Goal: Obtain resource: Download file/media

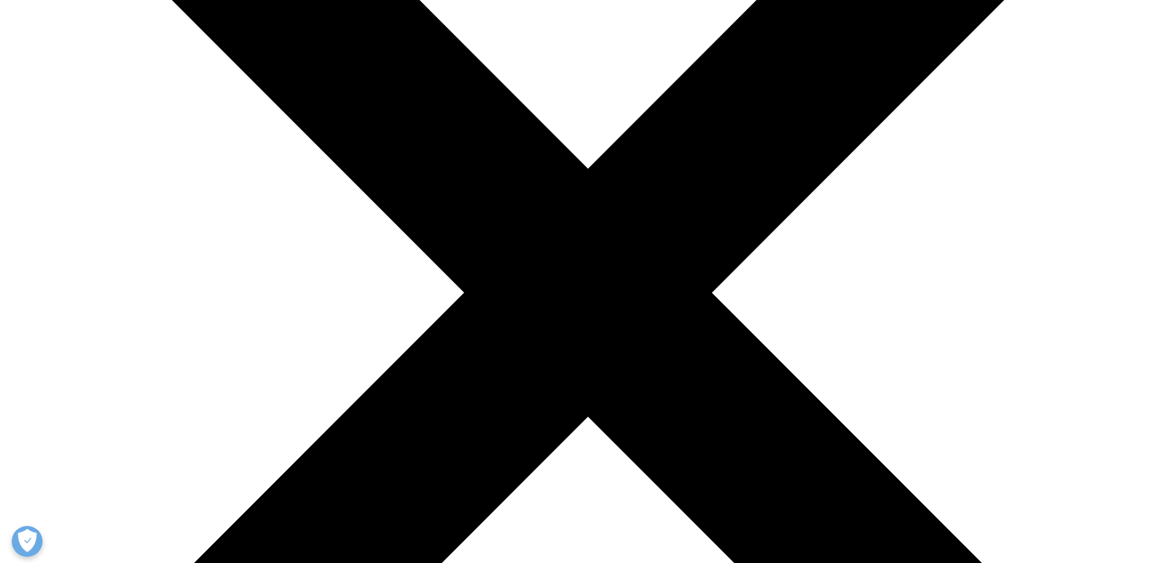
scroll to position [307, 729]
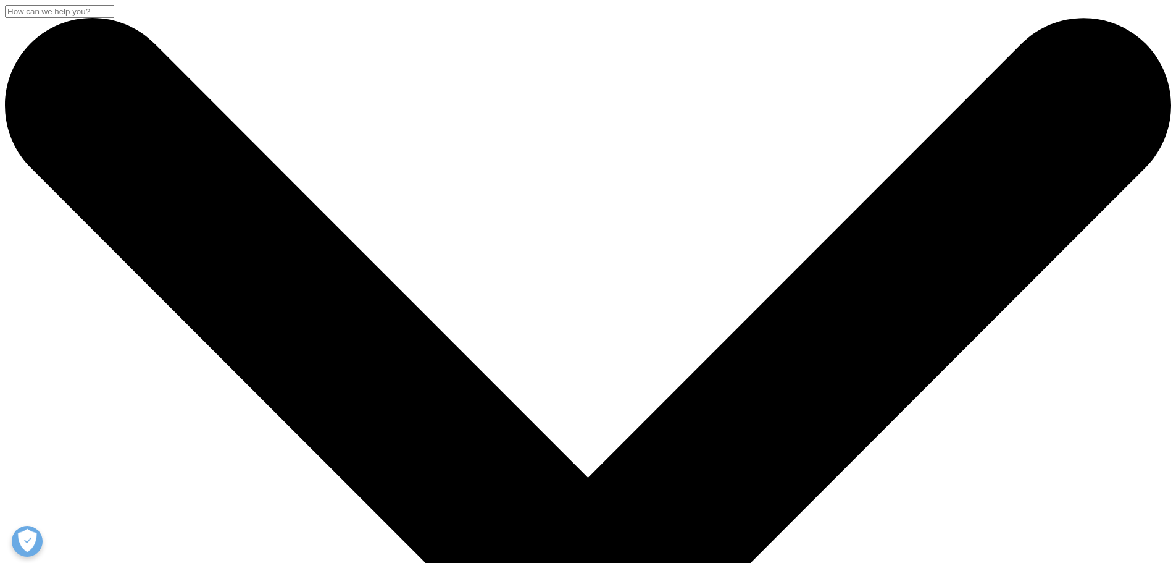
drag, startPoint x: 219, startPoint y: 155, endPoint x: 424, endPoint y: 355, distance: 286.4
copy div "Opportunities for Life Sciences Companies in [GEOGRAPHIC_DATA] Medical Tourism …"
click at [114, 18] on input "Search" at bounding box center [59, 11] width 109 height 13
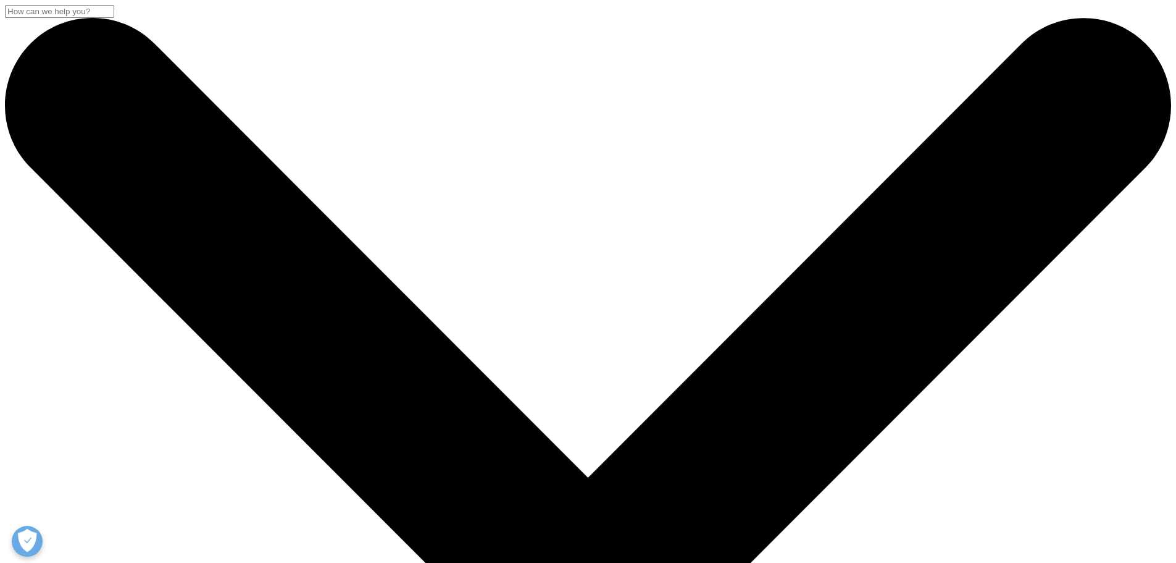
paste input "Opportunities for Life Sciences Companies in [GEOGRAPHIC_DATA] Medical Tourism …"
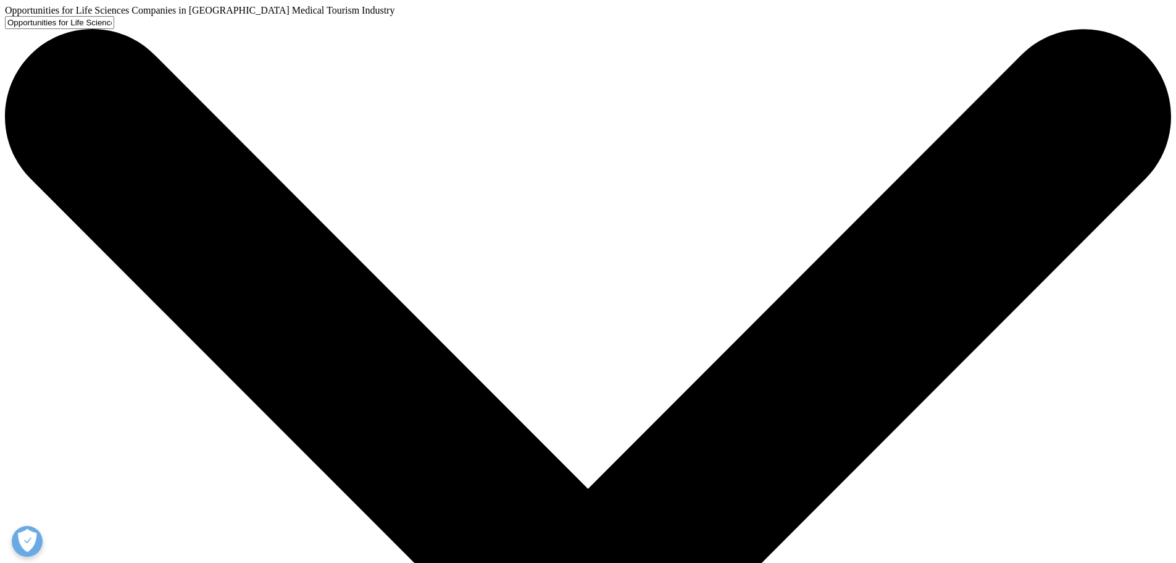
scroll to position [0, 93]
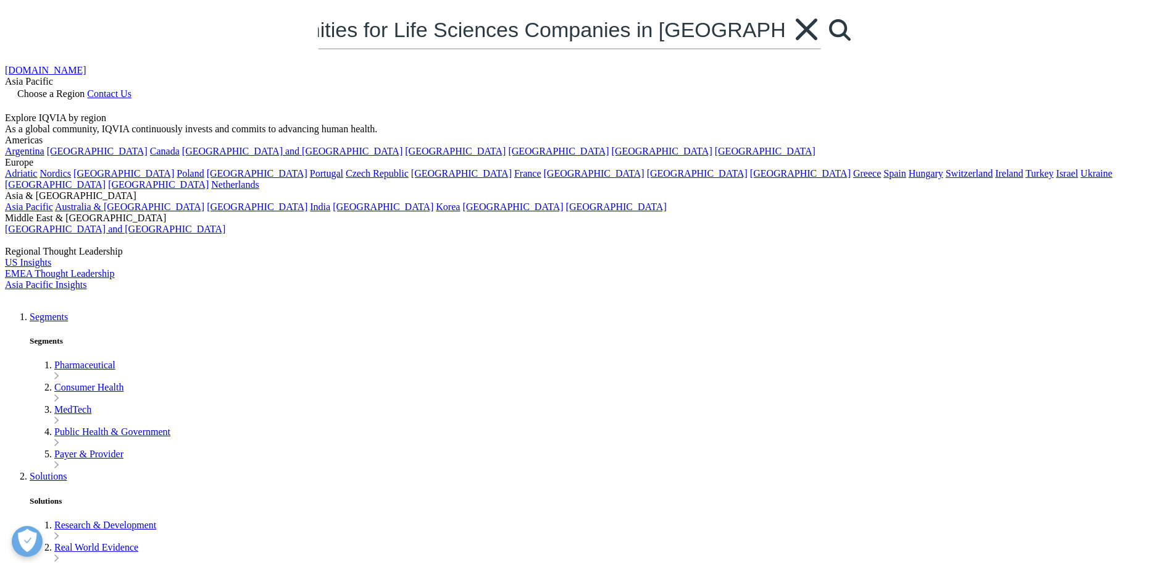
type input "Opportunities for Life Sciences Companies in [GEOGRAPHIC_DATA] Medical Tourism …"
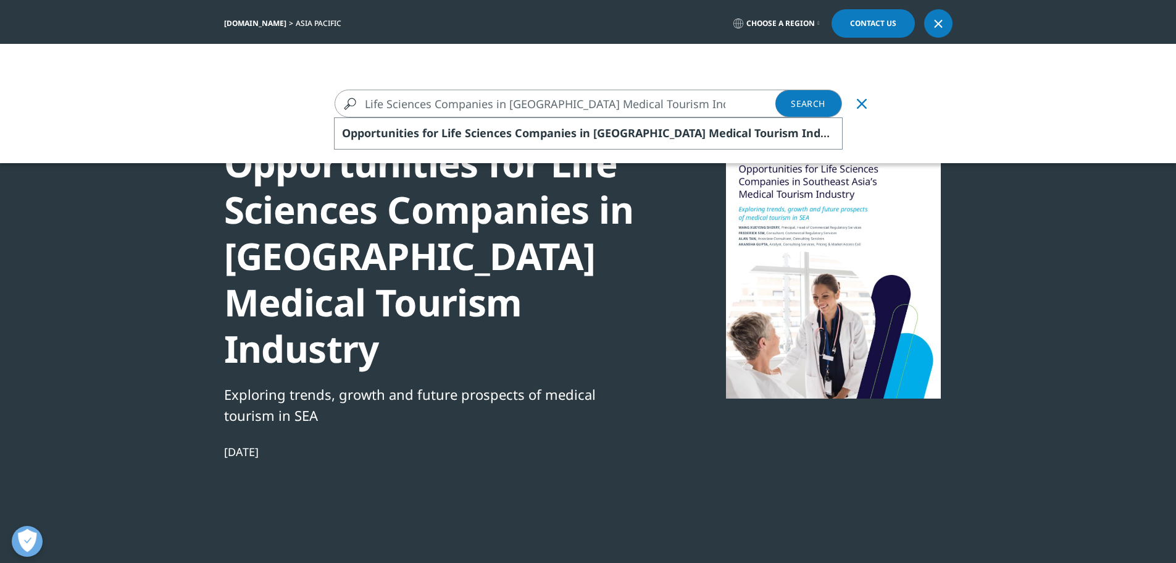
click at [797, 106] on link "Search Loading" at bounding box center [809, 104] width 67 height 28
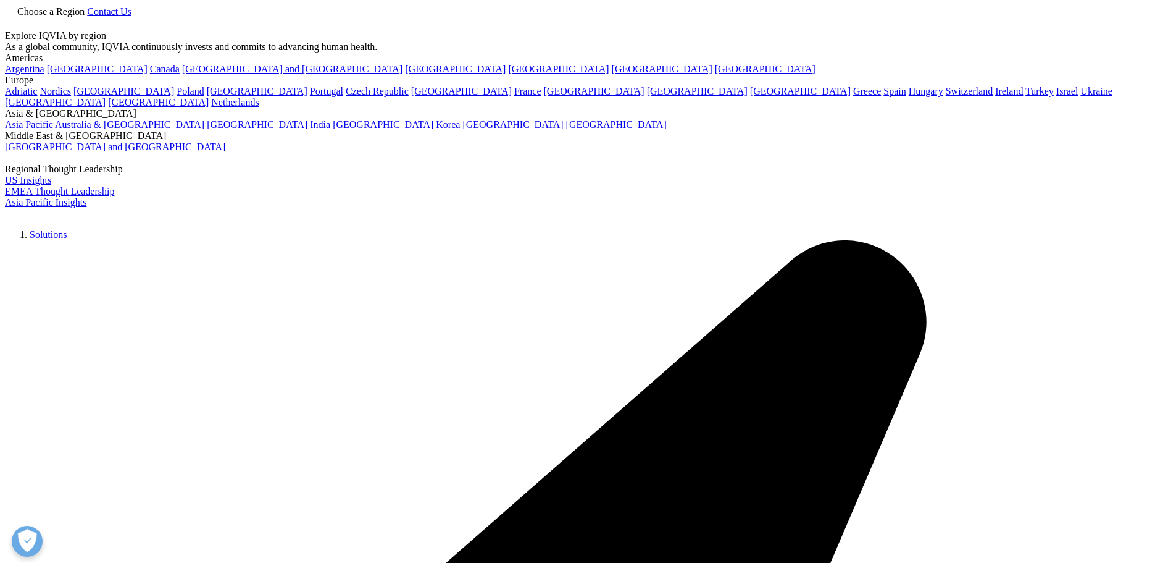
type input "Opportunities for Life Sciences Companies in [GEOGRAPHIC_DATA] Medical Tourism …"
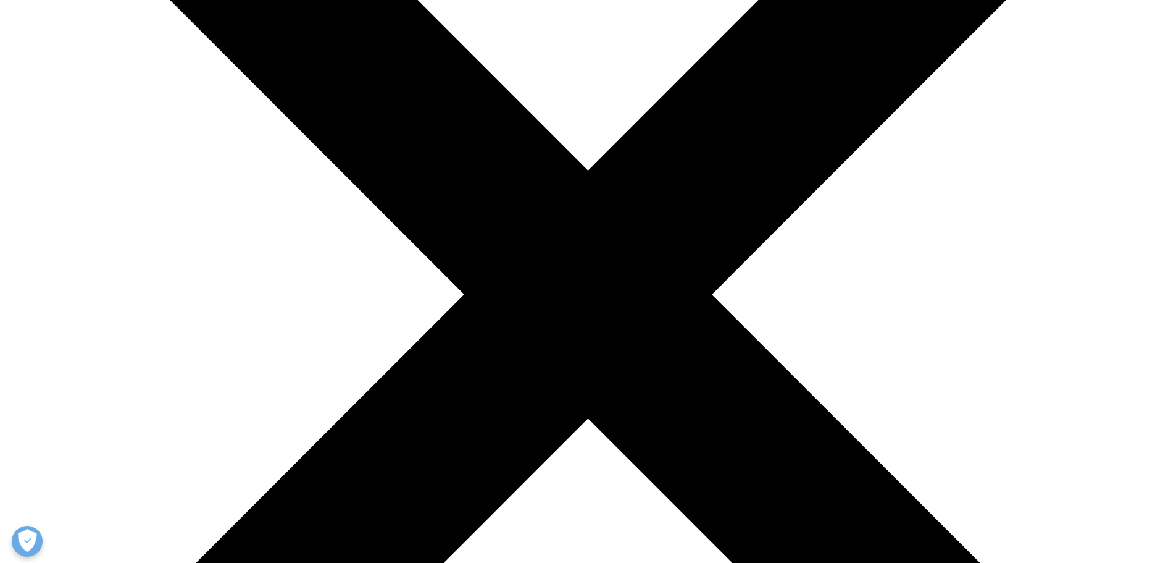
scroll to position [247, 0]
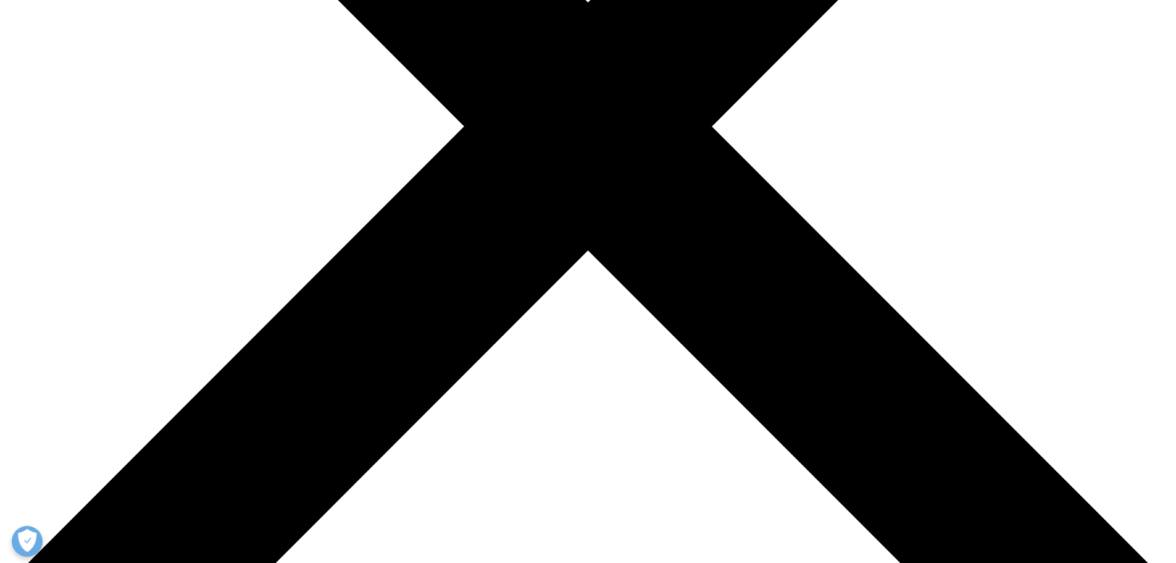
scroll to position [370, 0]
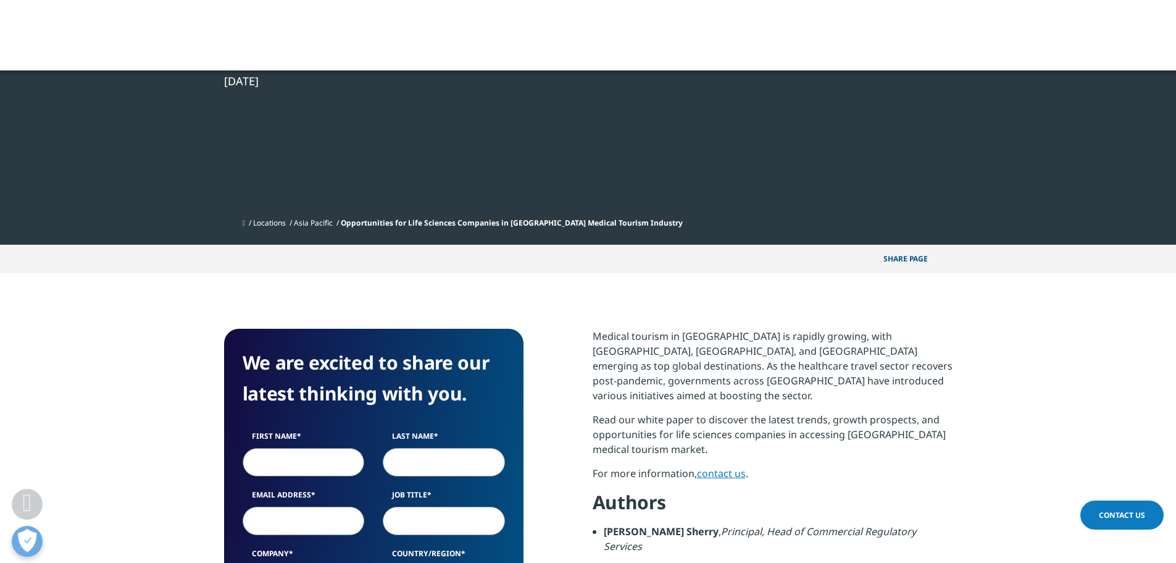
click at [296, 455] on input "First Name" at bounding box center [304, 462] width 122 height 28
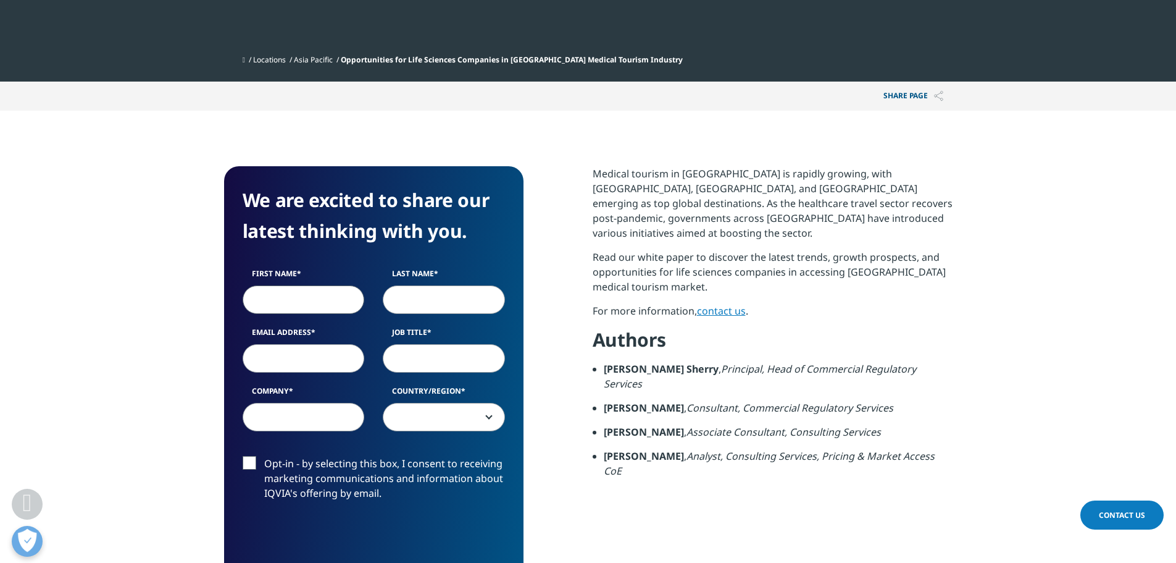
scroll to position [556, 0]
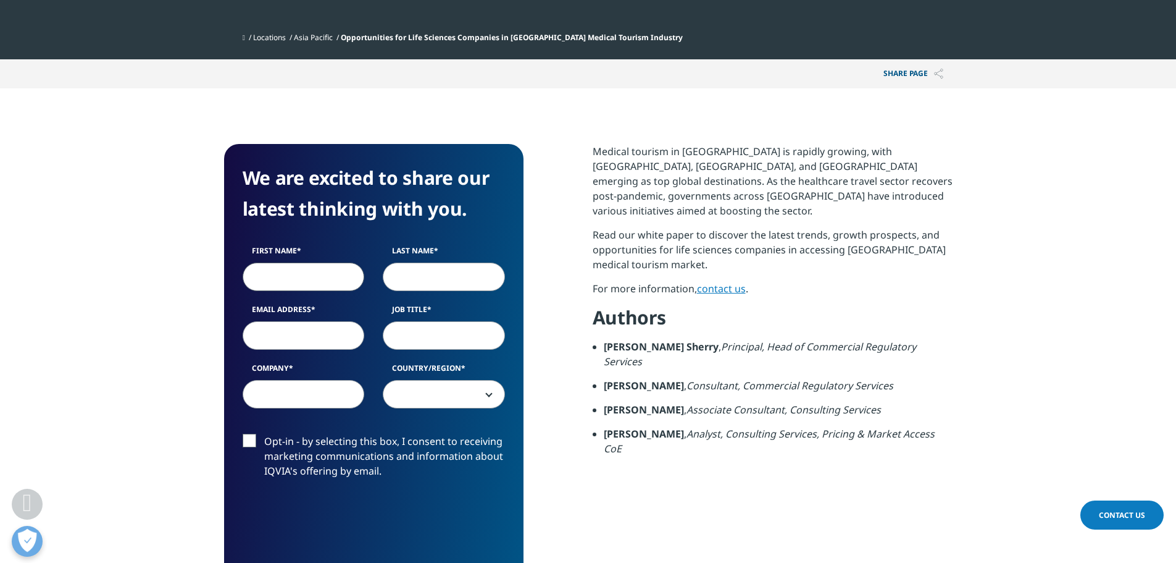
click at [318, 282] on input "First Name" at bounding box center [304, 276] width 122 height 28
click at [311, 272] on input "First Name" at bounding box center [304, 276] width 122 height 28
type input "suhee"
click at [393, 272] on input "Last Name" at bounding box center [444, 276] width 122 height 28
type input "park"
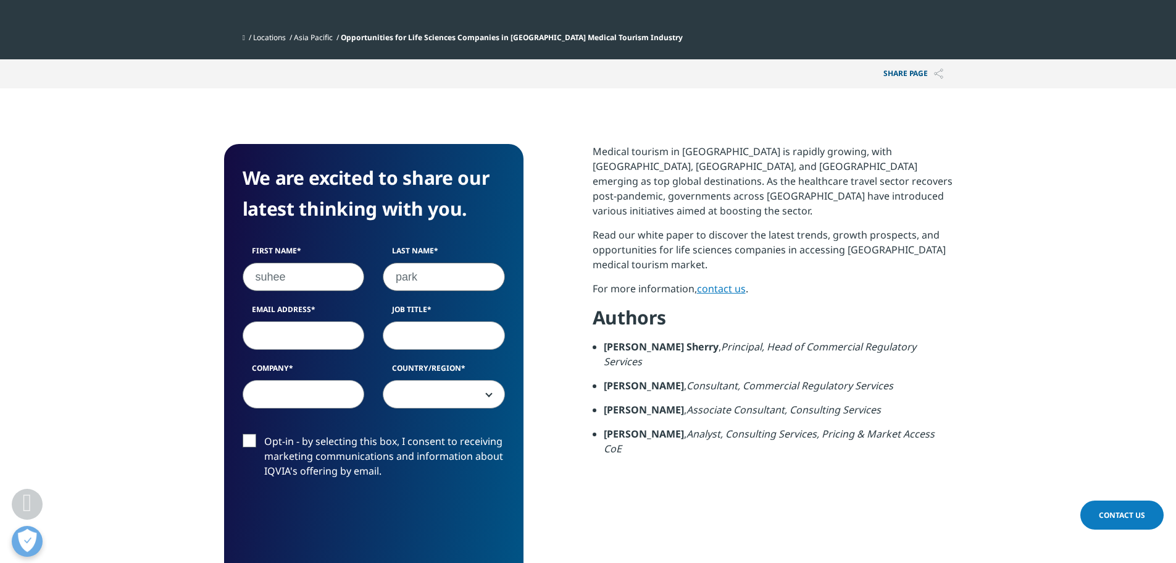
click at [259, 315] on label "Email Address" at bounding box center [304, 312] width 122 height 17
click at [259, 321] on input "Email Address" at bounding box center [304, 335] width 122 height 28
click at [270, 333] on input "Email Address" at bounding box center [304, 335] width 122 height 28
type input "[EMAIL_ADDRESS][DOMAIN_NAME]"
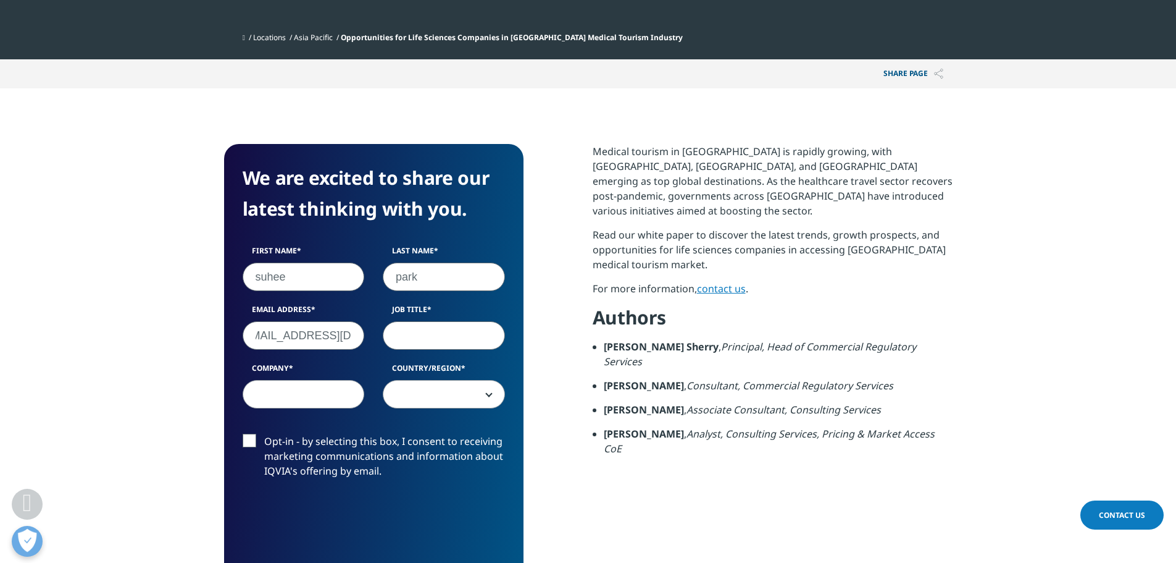
scroll to position [0, 0]
click at [479, 336] on input "Job Title" at bounding box center [444, 335] width 122 height 28
type input "assistant"
click at [290, 383] on input "Company" at bounding box center [304, 394] width 122 height 28
type input "c"
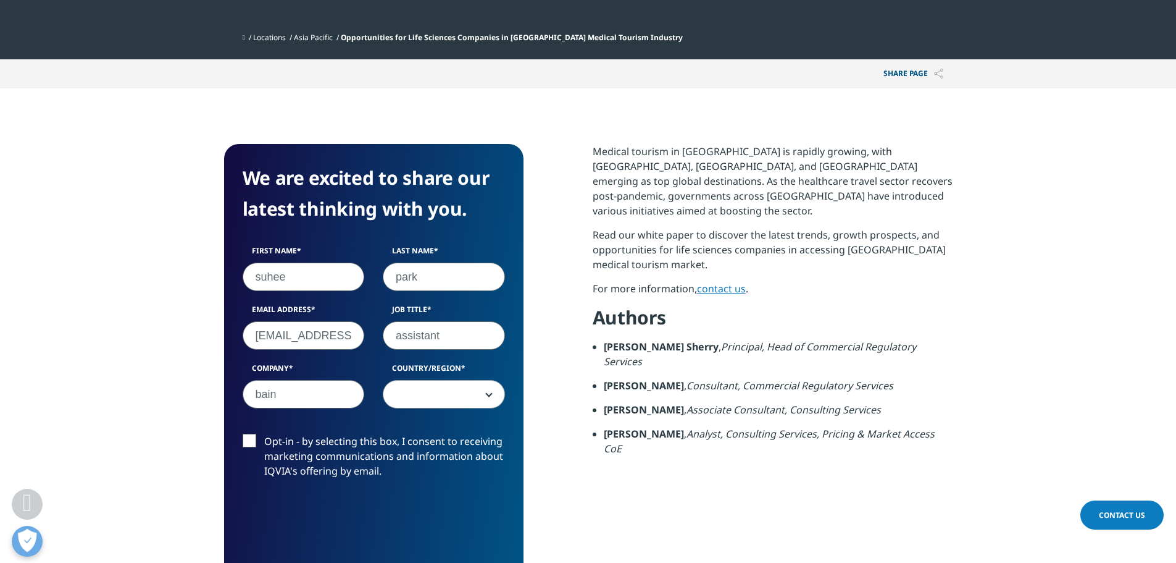
type input "bain"
click at [456, 399] on span at bounding box center [443, 394] width 121 height 28
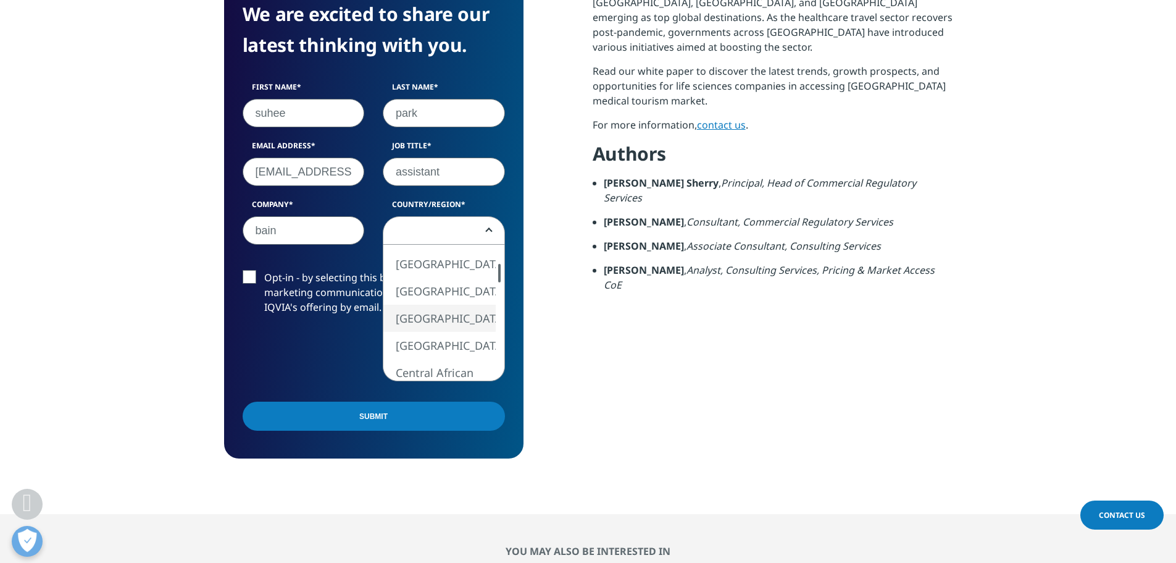
scroll to position [741, 0]
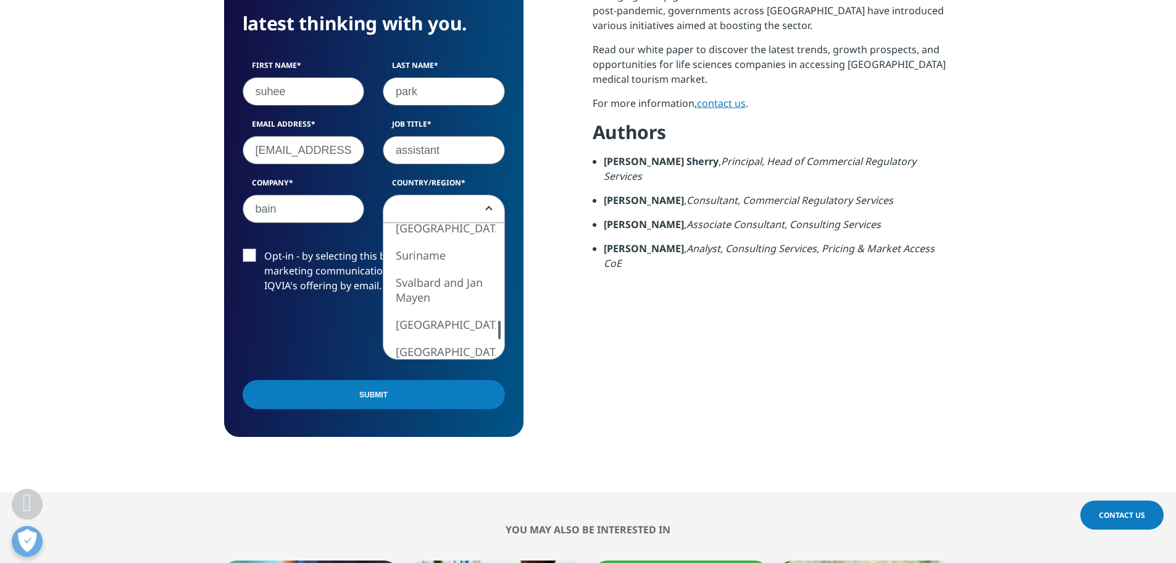
select select "[GEOGRAPHIC_DATA]"
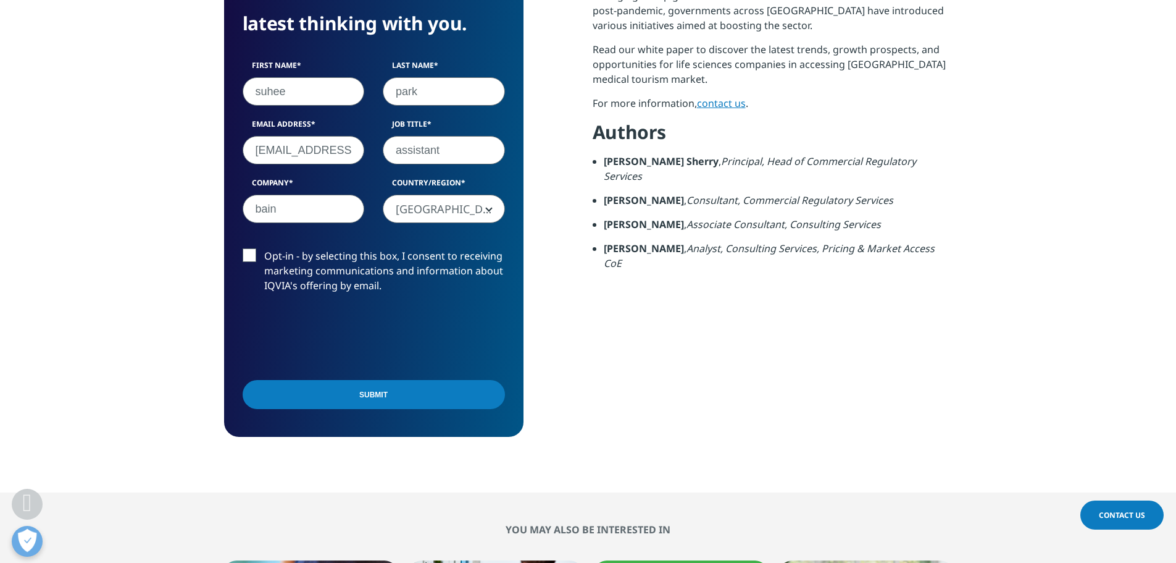
click at [246, 251] on label "Opt-in - by selecting this box, I consent to receiving marketing communications…" at bounding box center [374, 273] width 262 height 51
click at [264, 248] on input "Opt-in - by selecting this box, I consent to receiving marketing communications…" at bounding box center [264, 248] width 0 height 0
click at [356, 396] on input "Submit" at bounding box center [374, 394] width 262 height 29
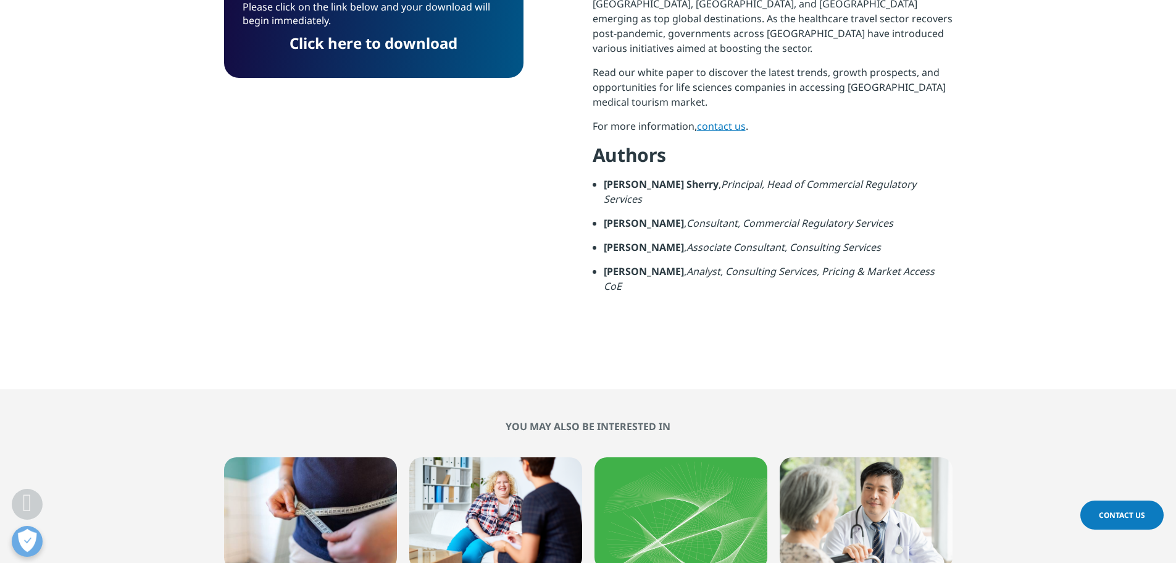
scroll to position [409, 0]
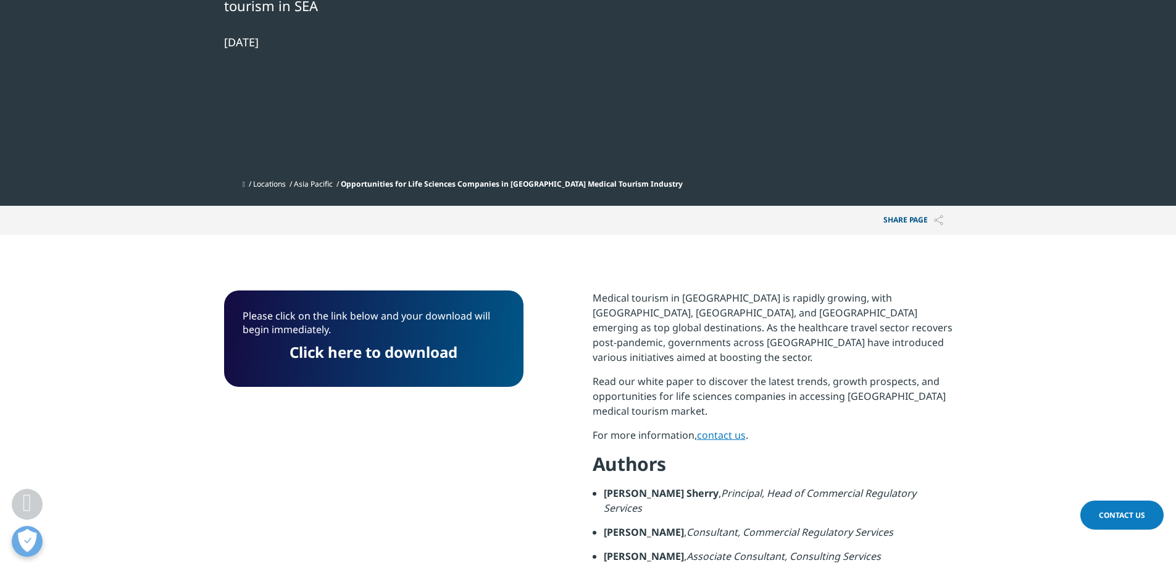
click at [411, 349] on link "Click here to download" at bounding box center [374, 351] width 168 height 20
